Goal: Task Accomplishment & Management: Complete application form

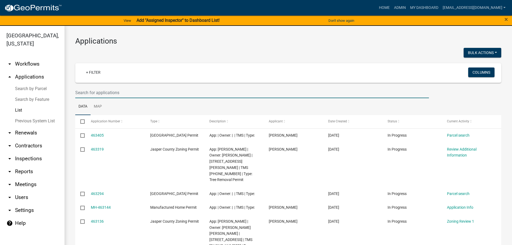
click at [145, 94] on input "text" at bounding box center [252, 92] width 354 height 11
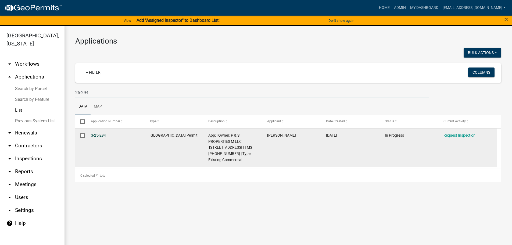
type input "25-294"
click at [98, 137] on link "S-25-294" at bounding box center [98, 135] width 15 height 4
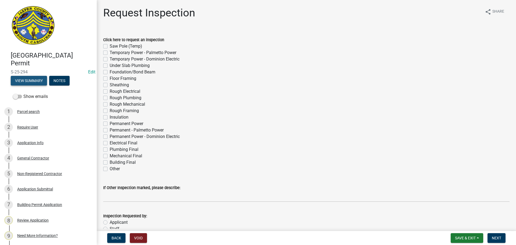
click at [39, 81] on button "View Summary" at bounding box center [29, 81] width 36 height 10
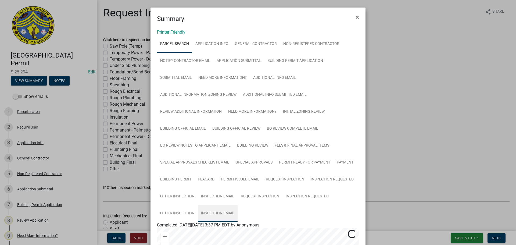
click at [218, 214] on link "Inspection Email" at bounding box center [218, 213] width 40 height 17
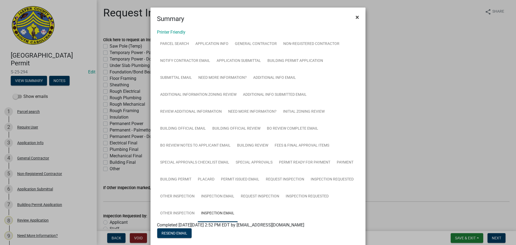
click at [356, 19] on span "×" at bounding box center [357, 17] width 3 height 8
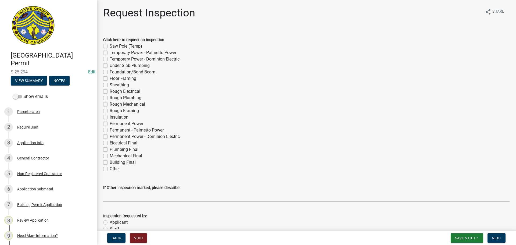
click at [110, 168] on label "Other" at bounding box center [115, 169] width 10 height 6
click at [110, 168] on input "Other" at bounding box center [111, 167] width 3 height 3
checkbox input "true"
checkbox input "false"
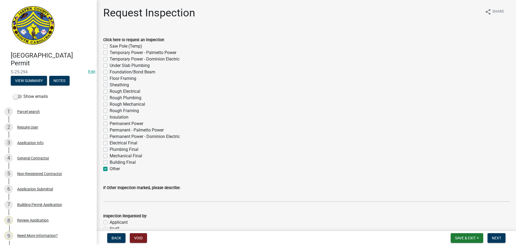
checkbox input "false"
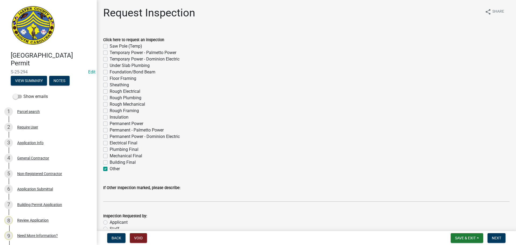
checkbox input "false"
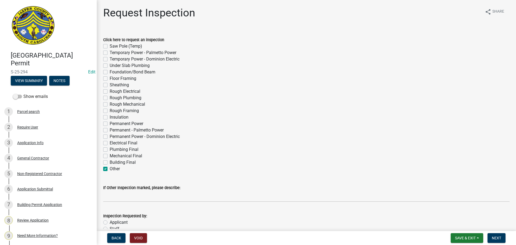
checkbox input "false"
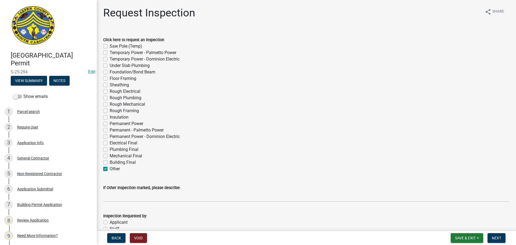
checkbox input "false"
checkbox input "true"
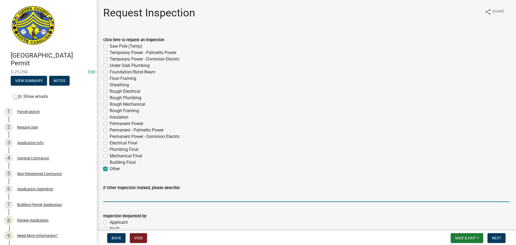
click at [125, 199] on input "If Other Inspection marked, please describe:" at bounding box center [306, 196] width 407 height 11
type input "Roof final"
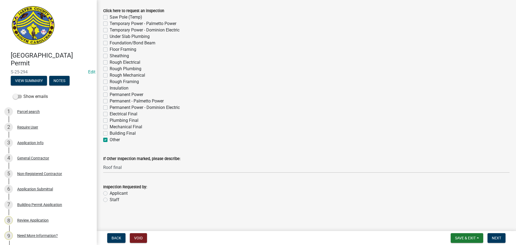
click at [110, 201] on label "Staff" at bounding box center [115, 200] width 10 height 6
click at [110, 200] on input "Staff" at bounding box center [111, 198] width 3 height 3
radio input "true"
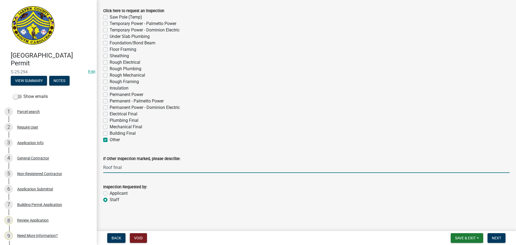
click at [138, 168] on input "Roof final" at bounding box center [306, 167] width 407 height 11
type input "Roof final. Do not add to schedule"
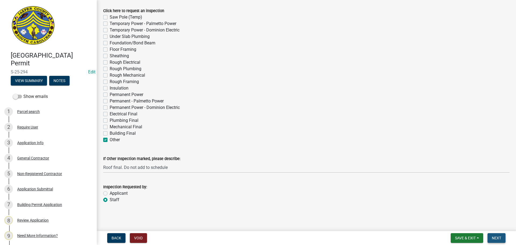
click at [498, 237] on span "Next" at bounding box center [496, 238] width 9 height 4
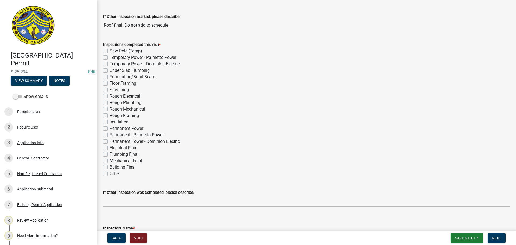
scroll to position [54, 0]
click at [110, 172] on label "Other" at bounding box center [115, 173] width 10 height 6
click at [110, 172] on input "Other" at bounding box center [111, 171] width 3 height 3
checkbox input "true"
checkbox input "false"
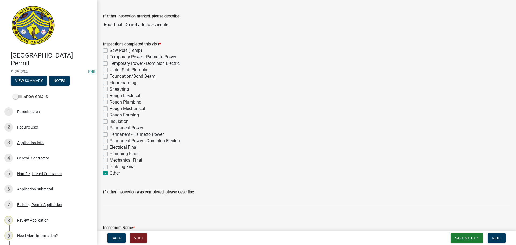
checkbox input "false"
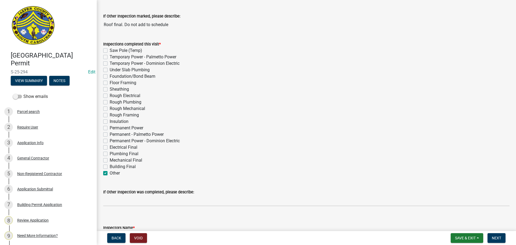
checkbox input "false"
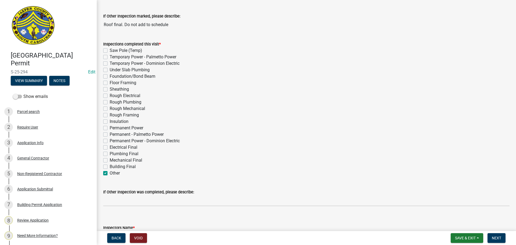
checkbox input "false"
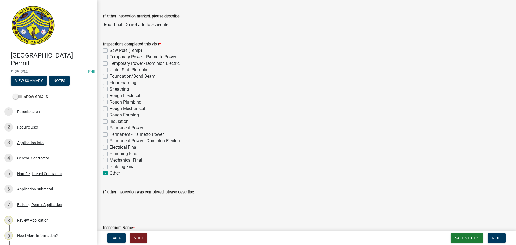
checkbox input "false"
checkbox input "true"
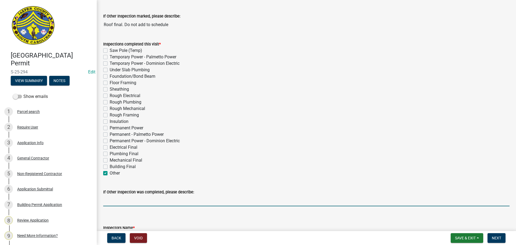
click at [132, 202] on input "If Other Inspection was completed, please describe:" at bounding box center [306, 200] width 407 height 11
type input "Roof final."
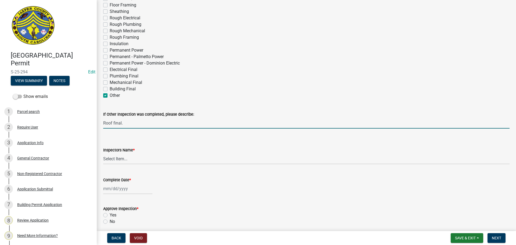
scroll to position [134, 0]
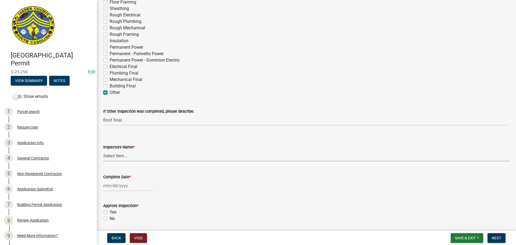
click at [114, 157] on select "Select Item... jcorwin@jaspercounty.gov (John Corwin ) rcampbell (Ryan Campbell)" at bounding box center [306, 155] width 407 height 11
select select "2d9ba1e5-2fdd-4b15-98d0-073dcbeb5880"
click at [103, 150] on select "Select Item... jcorwin@jaspercounty.gov (John Corwin ) rcampbell (Ryan Campbell)" at bounding box center [306, 155] width 407 height 11
click at [130, 187] on div at bounding box center [127, 185] width 49 height 11
select select "8"
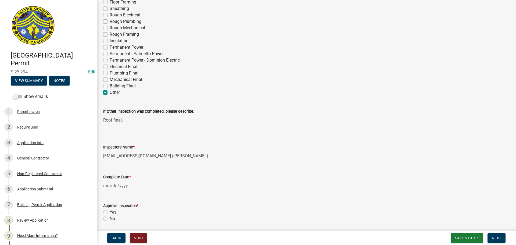
select select "2025"
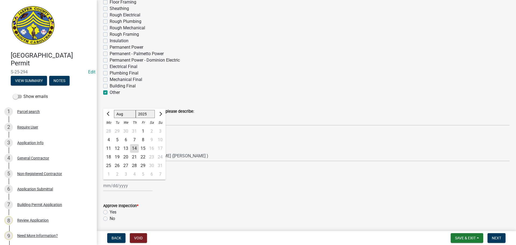
click at [136, 149] on div "14" at bounding box center [134, 148] width 9 height 9
type input "08/14/2025"
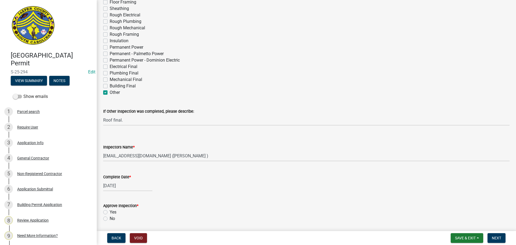
click at [110, 212] on label "Yes" at bounding box center [113, 212] width 7 height 6
click at [110, 212] on input "Yes" at bounding box center [111, 210] width 3 height 3
radio input "true"
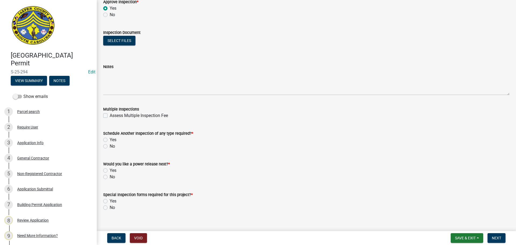
scroll to position [346, 0]
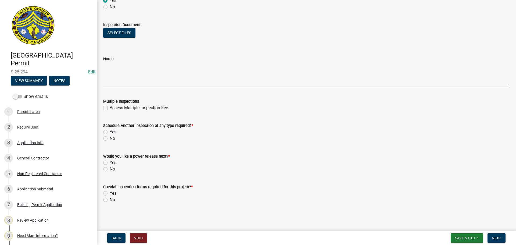
click at [110, 138] on label "No" at bounding box center [112, 138] width 5 height 6
click at [110, 138] on input "No" at bounding box center [111, 136] width 3 height 3
radio input "true"
click at [110, 170] on label "No" at bounding box center [112, 169] width 5 height 6
click at [110, 169] on input "No" at bounding box center [111, 167] width 3 height 3
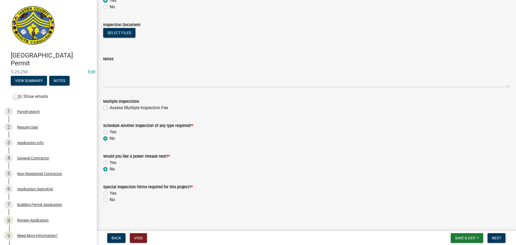
radio input "true"
click at [110, 201] on label "No" at bounding box center [112, 200] width 5 height 6
click at [110, 200] on input "No" at bounding box center [111, 198] width 3 height 3
radio input "true"
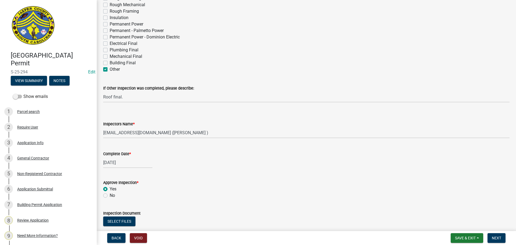
scroll to position [188, 0]
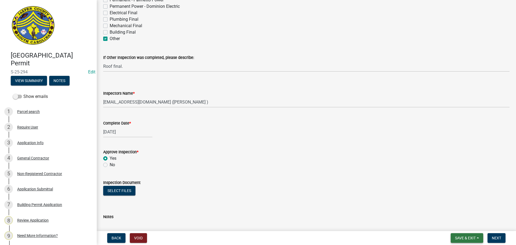
click at [465, 239] on span "Save & Exit" at bounding box center [465, 238] width 21 height 4
click at [459, 214] on button "Save" at bounding box center [462, 211] width 43 height 13
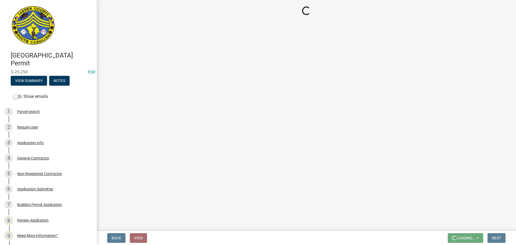
scroll to position [0, 0]
select select "2d9ba1e5-2fdd-4b15-98d0-073dcbeb5880"
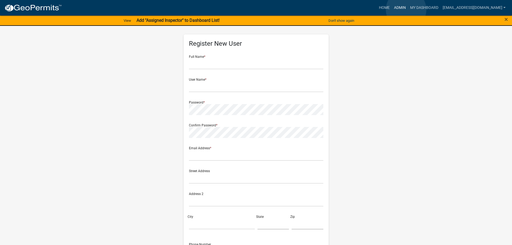
click at [406, 10] on link "Admin" at bounding box center [400, 8] width 16 height 10
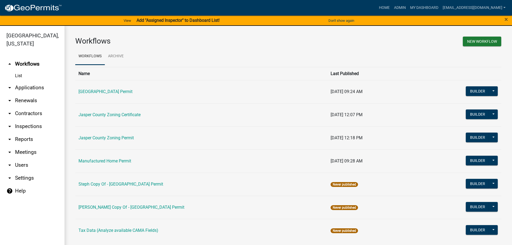
click at [35, 88] on link "arrow_drop_down Applications" at bounding box center [32, 87] width 65 height 13
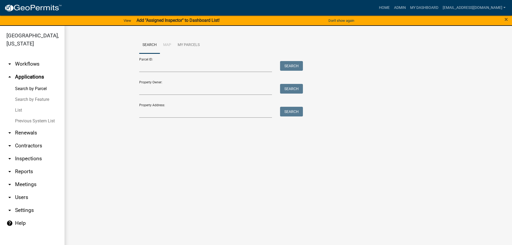
click at [22, 109] on link "List" at bounding box center [32, 110] width 65 height 11
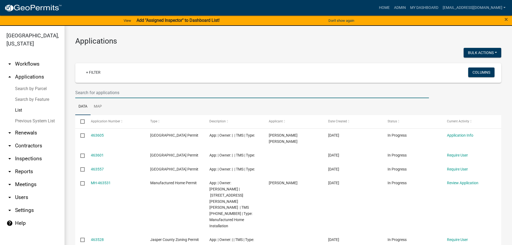
click at [161, 92] on input "text" at bounding box center [252, 92] width 354 height 11
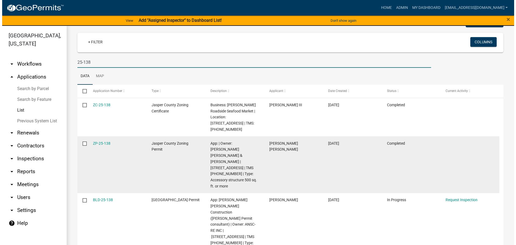
scroll to position [31, 0]
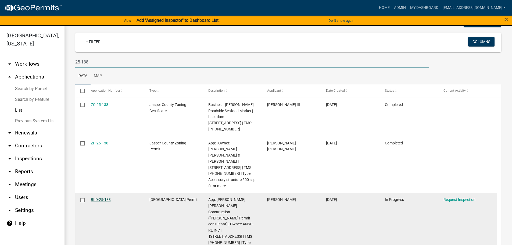
type input "25-138"
click at [104, 197] on link "BLD-25-138" at bounding box center [101, 199] width 20 height 4
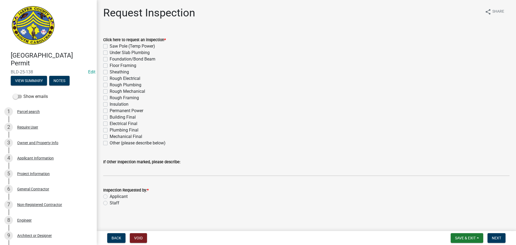
click at [110, 204] on label "Staff" at bounding box center [115, 203] width 10 height 6
click at [110, 203] on input "Staff" at bounding box center [111, 201] width 3 height 3
radio input "true"
click at [110, 144] on label "Other (please describe below)" at bounding box center [138, 143] width 56 height 6
click at [110, 143] on input "Other (please describe below)" at bounding box center [111, 141] width 3 height 3
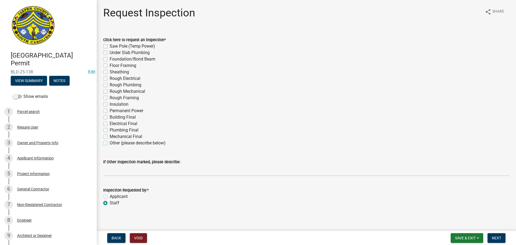
checkbox input "true"
checkbox input "false"
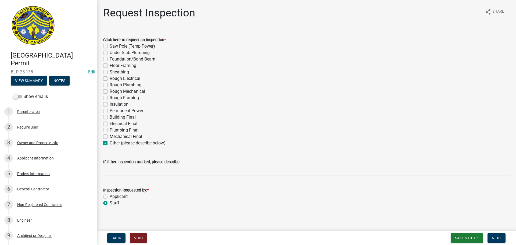
checkbox input "false"
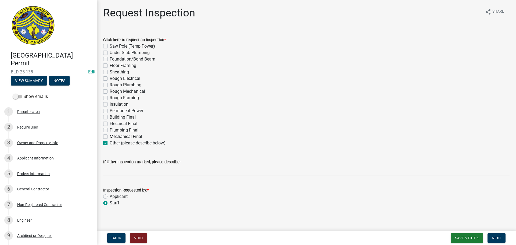
checkbox input "false"
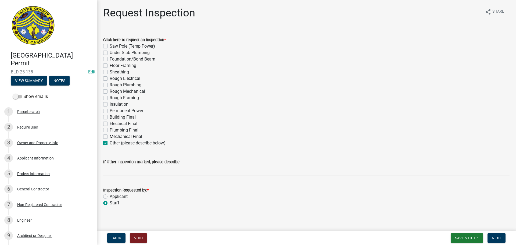
checkbox input "false"
checkbox input "true"
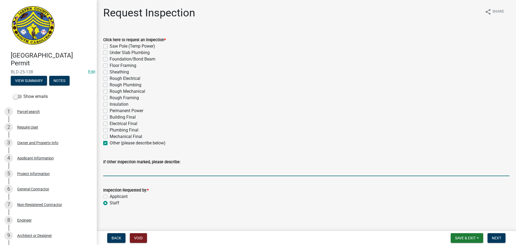
click at [114, 171] on input "If Other Inspection marked, please describe:" at bounding box center [306, 170] width 407 height 11
type input "Masonry wall rebar. Do not add to schedule"
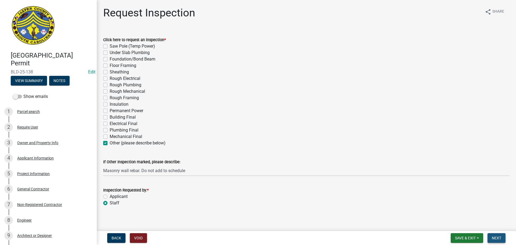
click at [498, 239] on span "Next" at bounding box center [496, 238] width 9 height 4
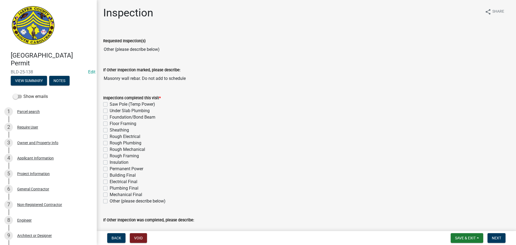
click at [110, 202] on label "Other (please describe below)" at bounding box center [138, 201] width 56 height 6
click at [110, 201] on input "Other (please describe below)" at bounding box center [111, 199] width 3 height 3
checkbox input "true"
checkbox input "false"
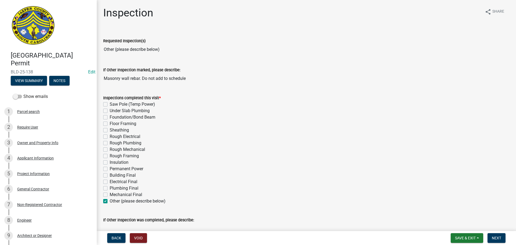
checkbox input "false"
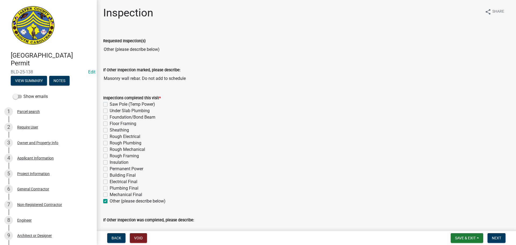
checkbox input "false"
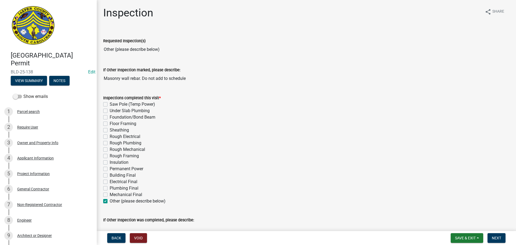
checkbox input "false"
checkbox input "true"
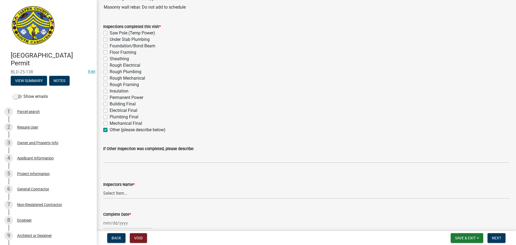
scroll to position [81, 0]
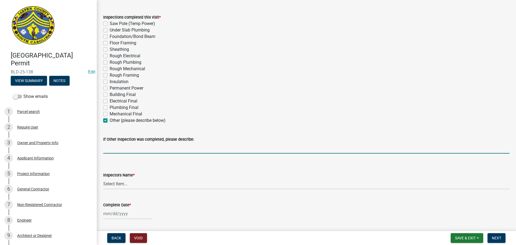
click at [173, 147] on input "If Other Inspection was completed, please describe:" at bounding box center [306, 148] width 407 height 11
type input "Masonry wall rebar"
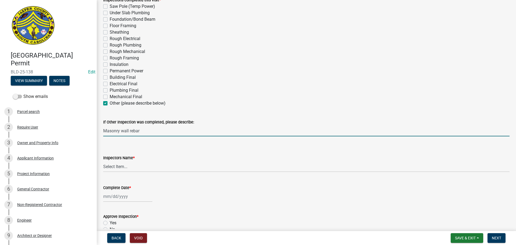
scroll to position [108, 0]
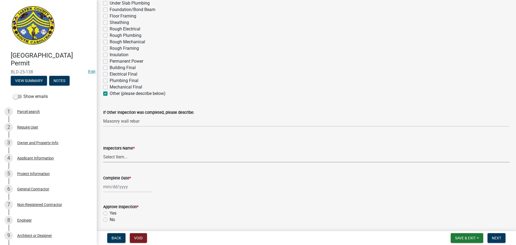
click at [114, 159] on select "Select Item... jcorwin@jaspercounty.gov (John Corwin ) rcampbell (Ryan Campbell)" at bounding box center [306, 156] width 407 height 11
select select "2d9ba1e5-2fdd-4b15-98d0-073dcbeb5880"
click at [103, 151] on select "Select Item... jcorwin@jaspercounty.gov (John Corwin ) rcampbell (Ryan Campbell)" at bounding box center [306, 156] width 407 height 11
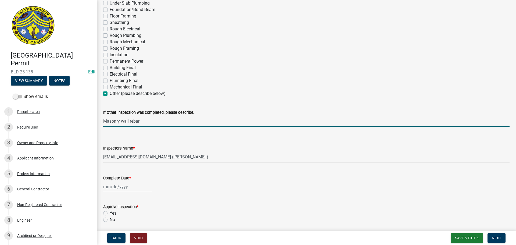
click at [147, 123] on input "Masonry wall rebar" at bounding box center [306, 121] width 407 height 11
type input "Masonry wall rebar ."
click at [127, 188] on div at bounding box center [127, 186] width 49 height 11
select select "8"
select select "2025"
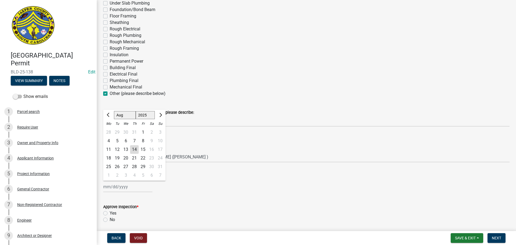
click at [135, 151] on div "14" at bounding box center [134, 149] width 9 height 9
type input "08/14/2025"
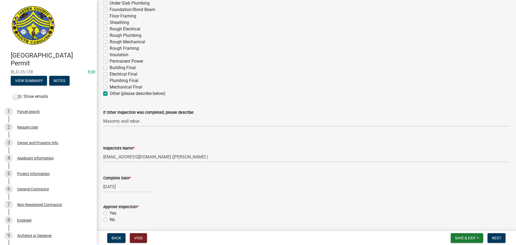
click at [110, 213] on label "Yes" at bounding box center [113, 213] width 7 height 6
click at [110, 213] on input "Yes" at bounding box center [111, 211] width 3 height 3
radio input "true"
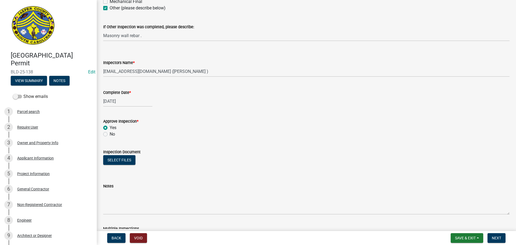
scroll to position [215, 0]
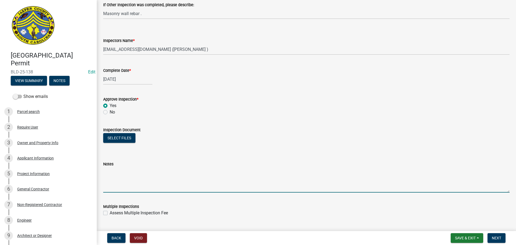
click at [145, 184] on textarea "Notes" at bounding box center [306, 179] width 407 height 25
type textarea "B"
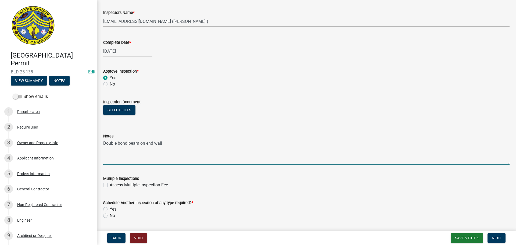
scroll to position [290, 0]
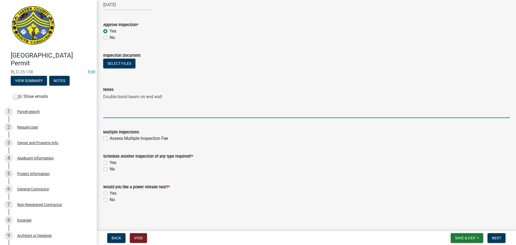
type textarea "Double bond beam on end wall"
click at [110, 163] on label "Yes" at bounding box center [113, 162] width 7 height 6
click at [110, 163] on input "Yes" at bounding box center [111, 160] width 3 height 3
radio input "true"
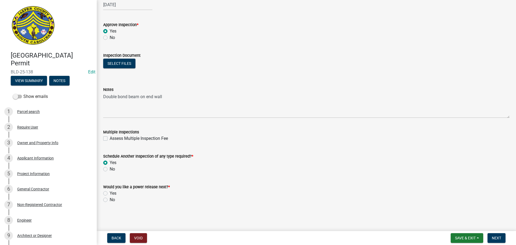
click at [110, 199] on label "No" at bounding box center [112, 200] width 5 height 6
click at [110, 199] on input "No" at bounding box center [111, 198] width 3 height 3
radio input "true"
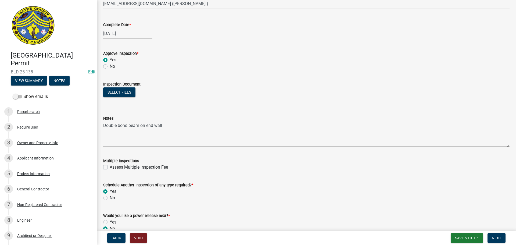
scroll to position [263, 0]
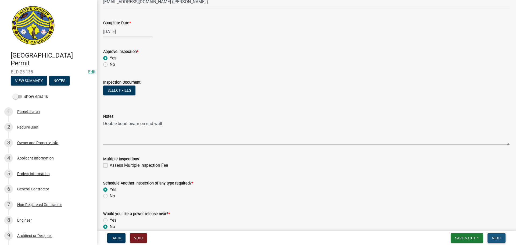
click at [500, 237] on span "Next" at bounding box center [496, 238] width 9 height 4
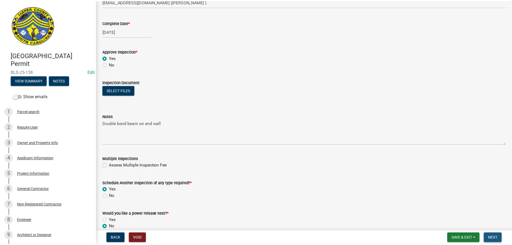
scroll to position [0, 0]
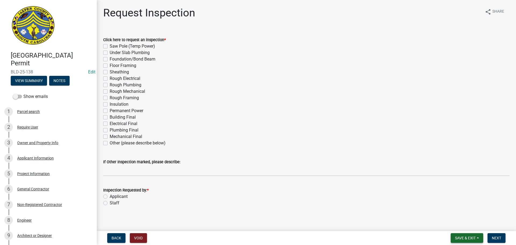
click at [469, 235] on button "Save & Exit" at bounding box center [467, 238] width 33 height 10
click at [463, 224] on button "Save & Exit" at bounding box center [462, 224] width 43 height 13
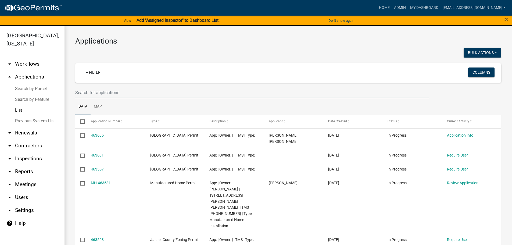
click at [144, 90] on input "text" at bounding box center [252, 92] width 354 height 11
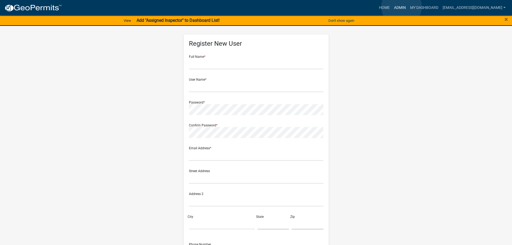
click at [402, 7] on link "Admin" at bounding box center [400, 8] width 16 height 10
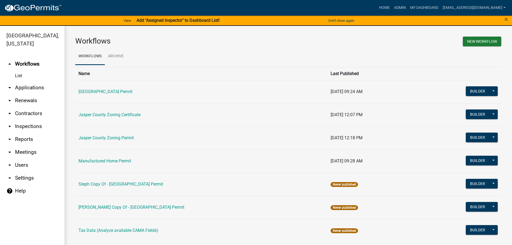
click at [28, 86] on link "arrow_drop_down Applications" at bounding box center [32, 87] width 65 height 13
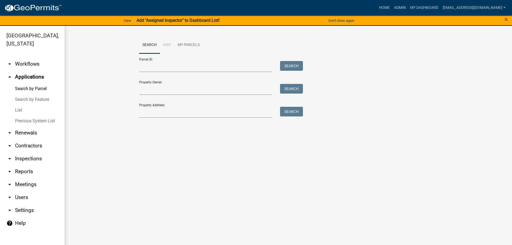
click at [19, 110] on link "List" at bounding box center [32, 110] width 65 height 11
